Goal: Task Accomplishment & Management: Manage account settings

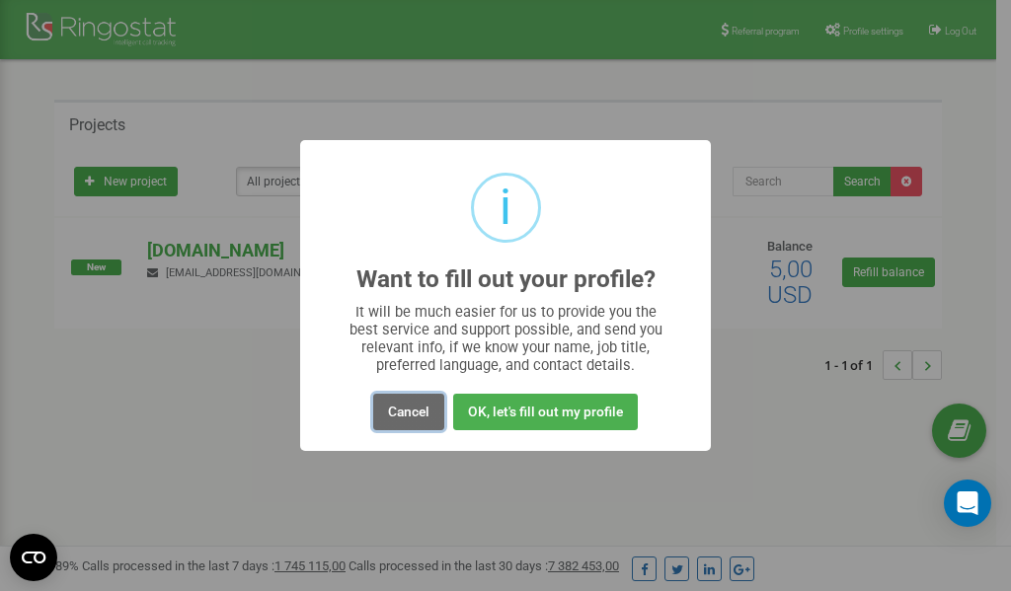
click at [411, 412] on button "Cancel" at bounding box center [408, 412] width 71 height 37
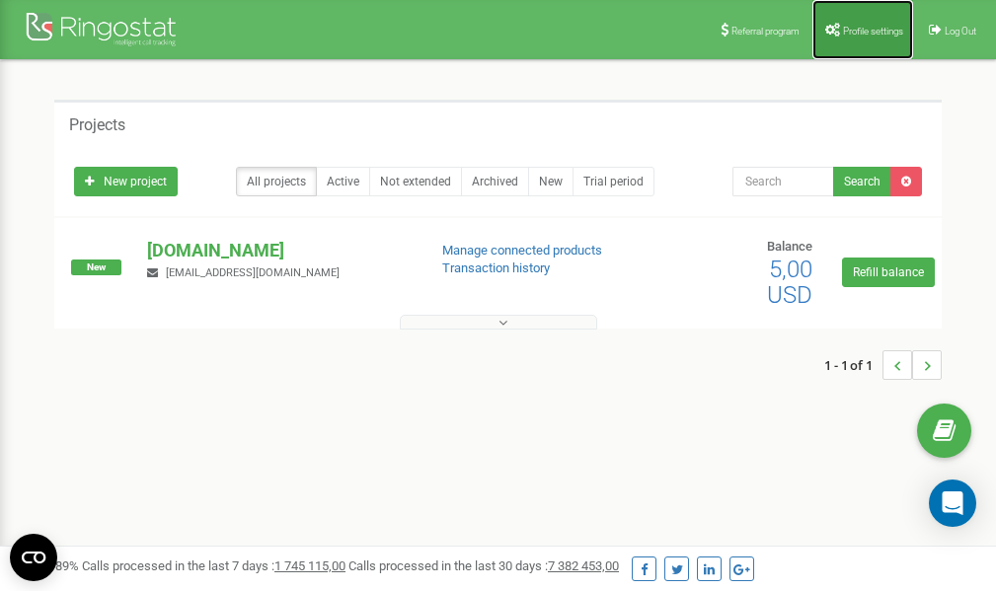
click at [862, 26] on span "Profile settings" at bounding box center [873, 31] width 60 height 11
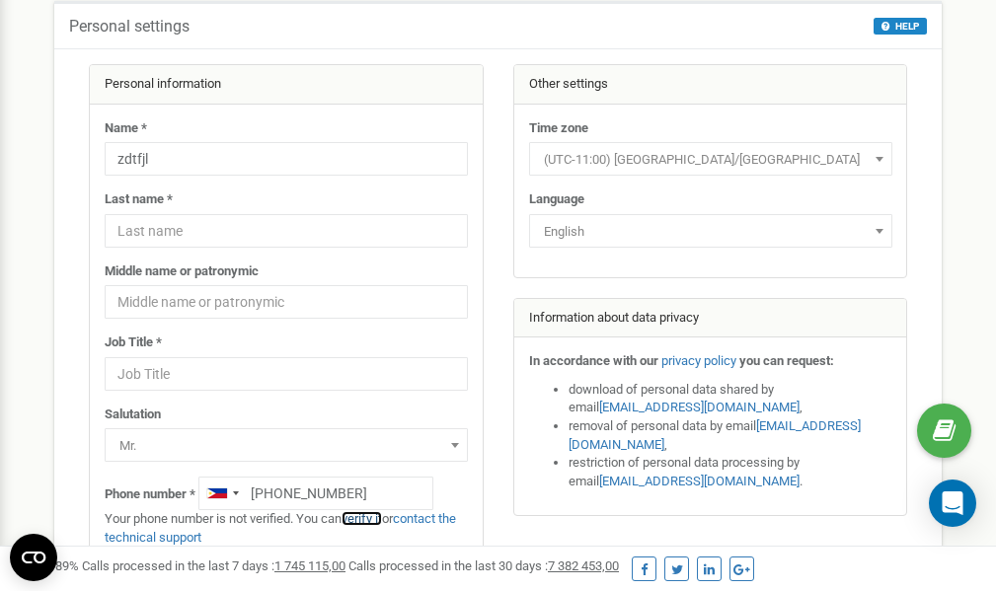
click at [369, 520] on link "verify it" at bounding box center [361, 518] width 40 height 15
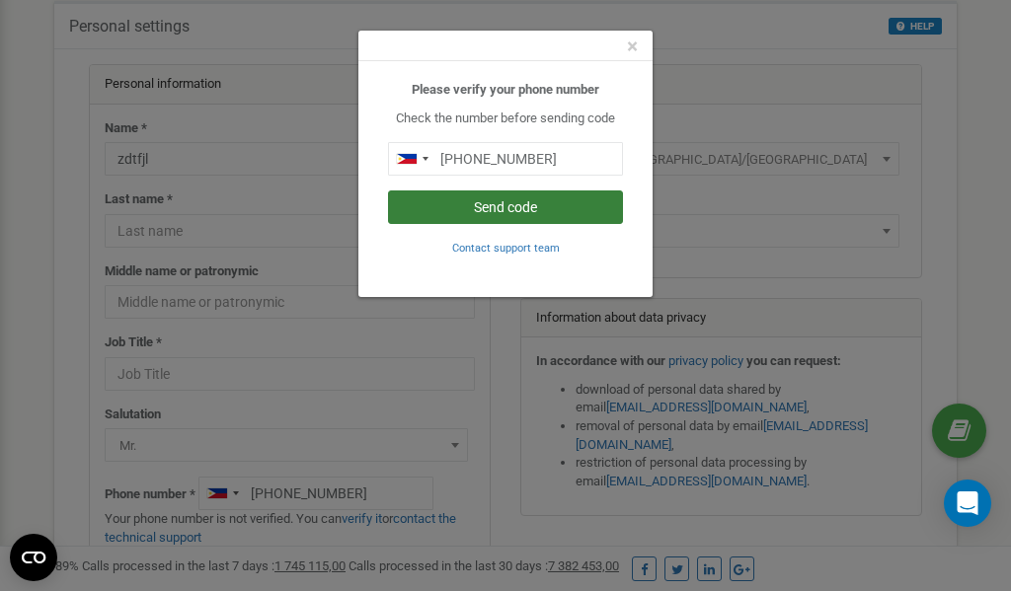
click at [444, 201] on button "Send code" at bounding box center [505, 207] width 235 height 34
